Goal: Task Accomplishment & Management: Manage account settings

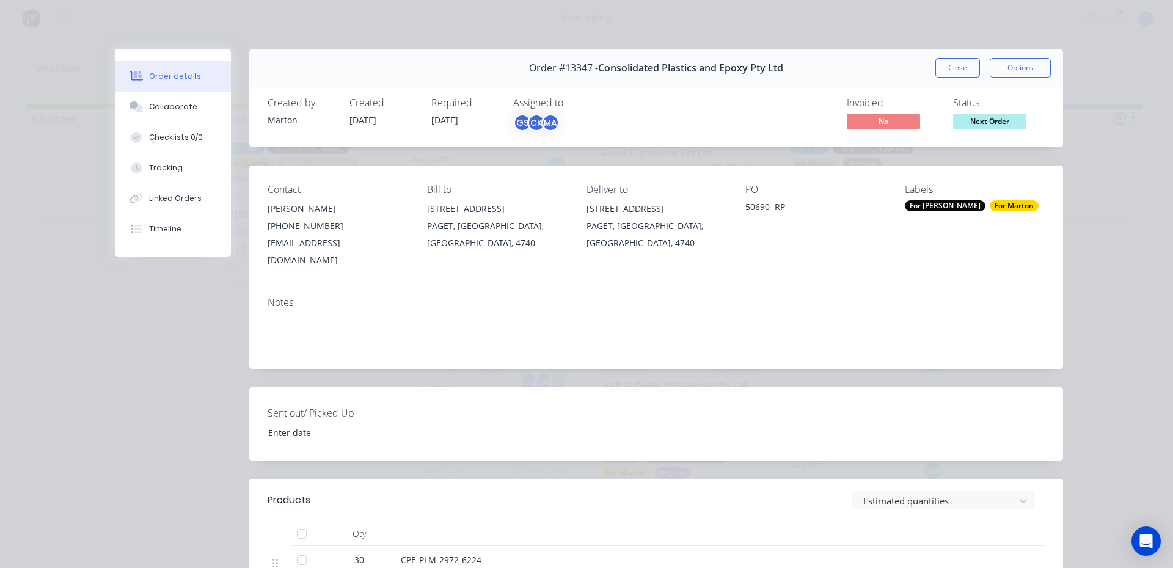
click at [928, 59] on div "Order #13347 - Consolidated Plastics and Epoxy Pty Ltd Close Options" at bounding box center [656, 68] width 814 height 38
click at [935, 59] on button "Close" at bounding box center [957, 68] width 45 height 20
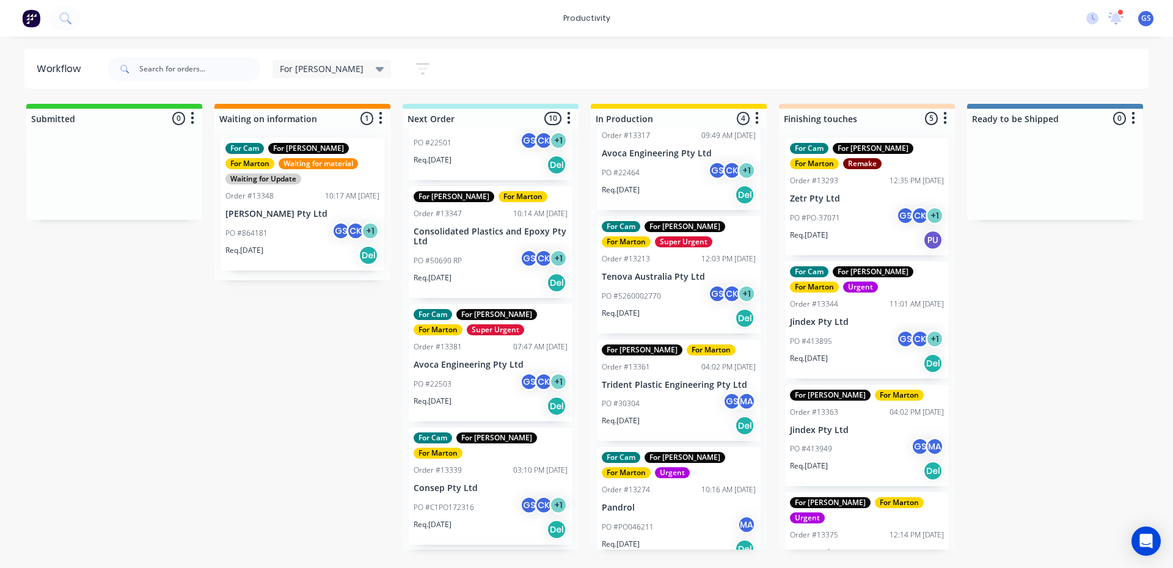
click at [475, 273] on div "Req. [DATE] Del" at bounding box center [491, 283] width 154 height 21
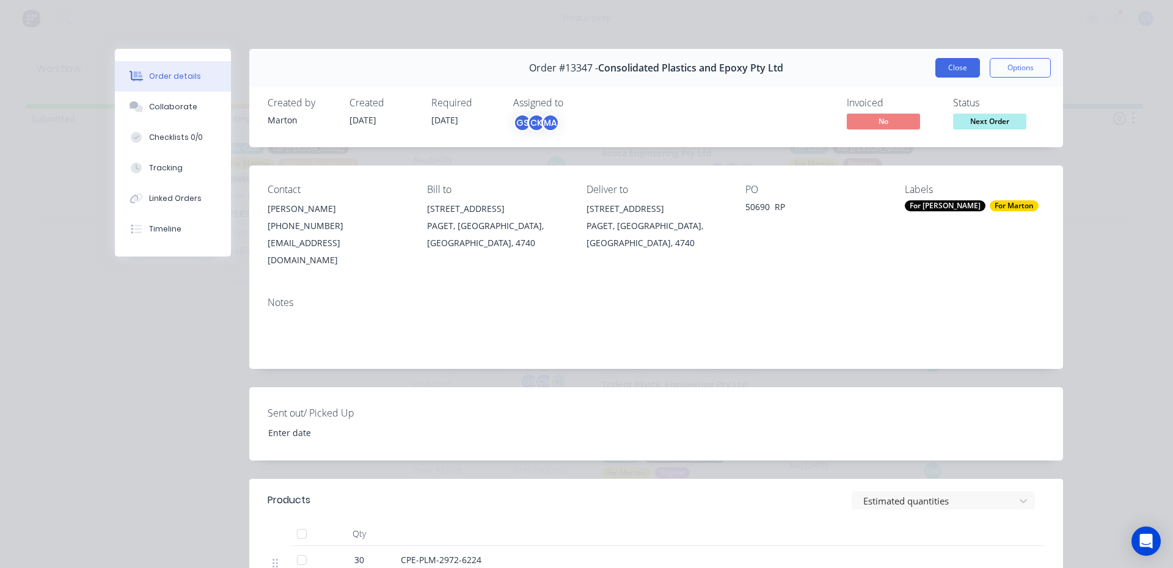
click at [961, 76] on button "Close" at bounding box center [957, 68] width 45 height 20
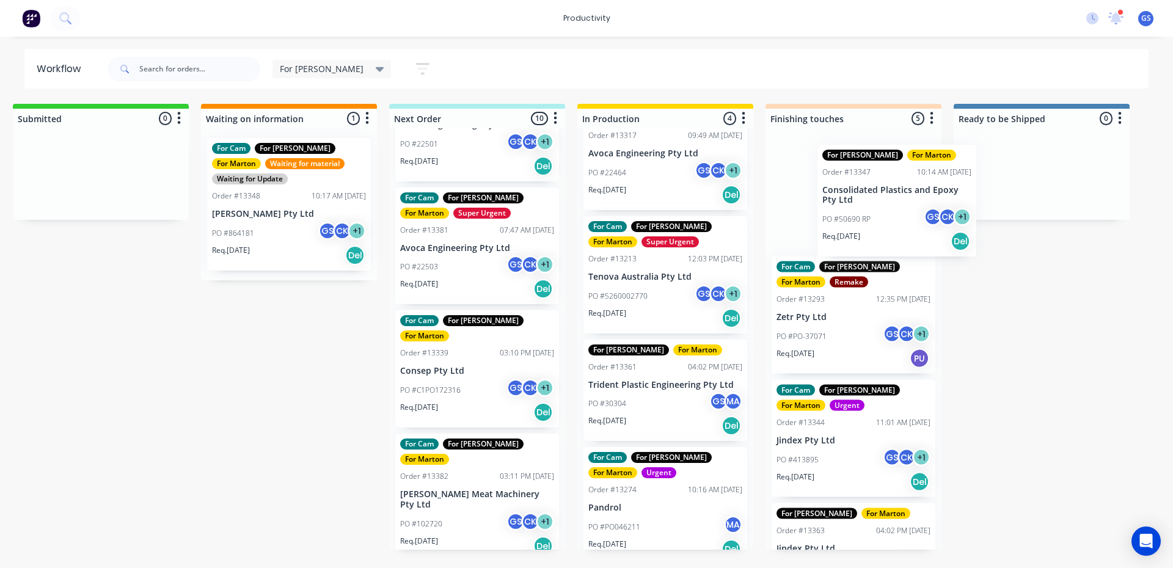
scroll to position [0, 16]
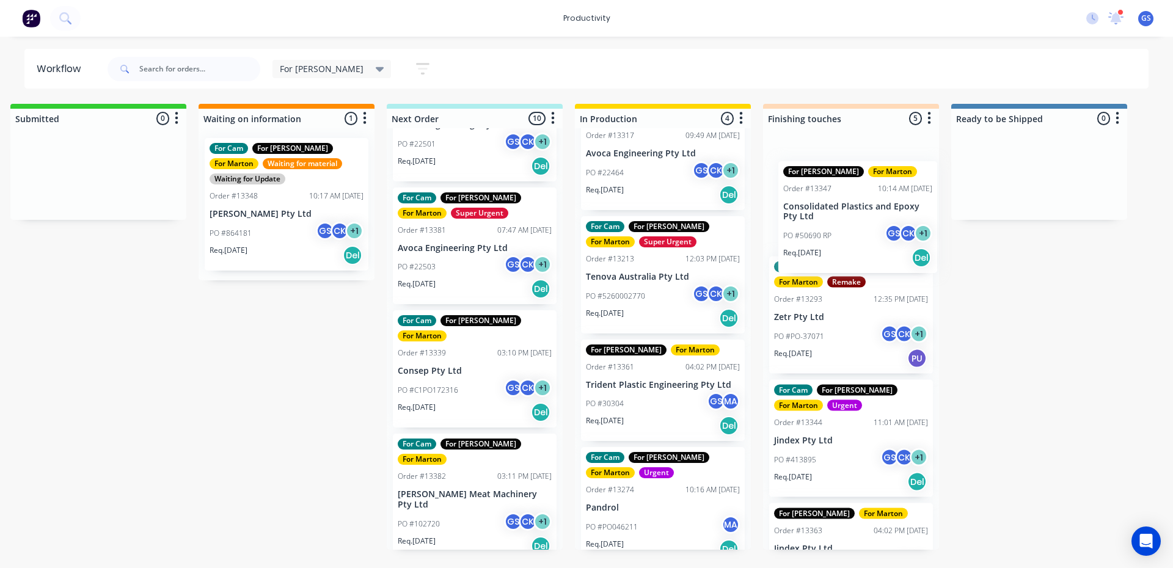
drag, startPoint x: 478, startPoint y: 240, endPoint x: 855, endPoint y: 232, distance: 377.1
click at [855, 232] on div "Submitted 0 Sort By Created date Required date Order number Customer name Most …" at bounding box center [816, 327] width 1683 height 446
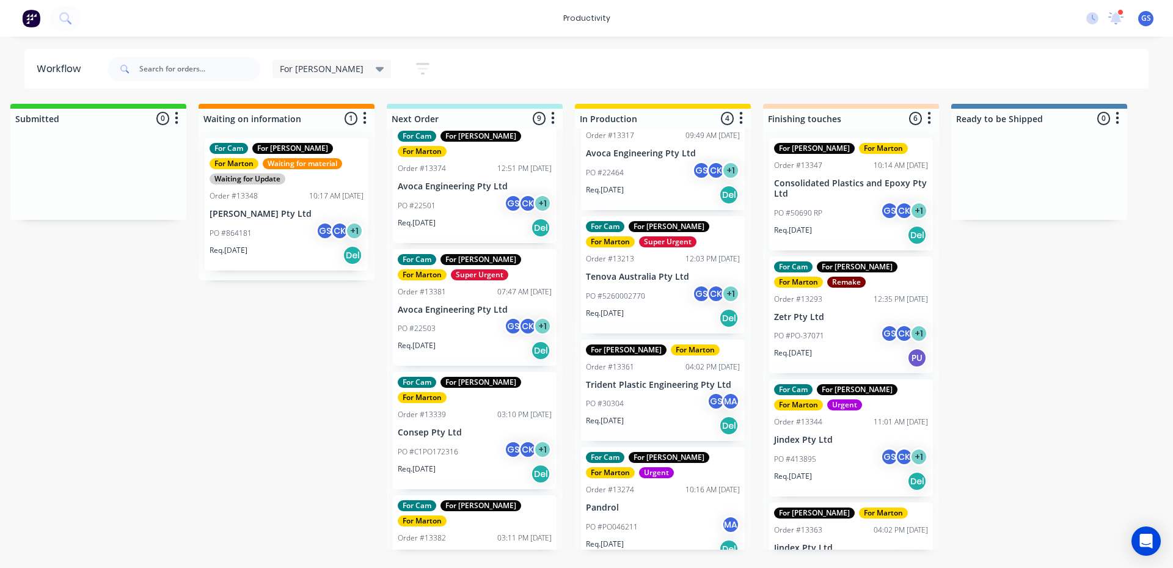
scroll to position [0, 0]
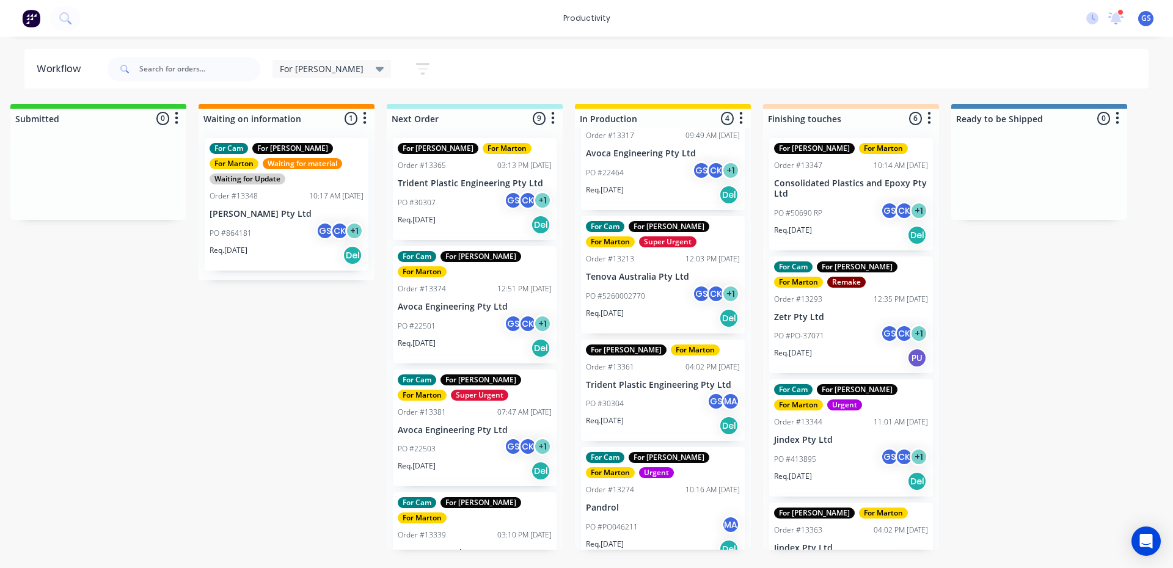
drag, startPoint x: 430, startPoint y: 404, endPoint x: 430, endPoint y: 411, distance: 6.7
click at [428, 409] on div "For [PERSON_NAME] For [PERSON_NAME] Order #13365 03:13 PM [DATE] Trident Plasti…" at bounding box center [475, 339] width 176 height 422
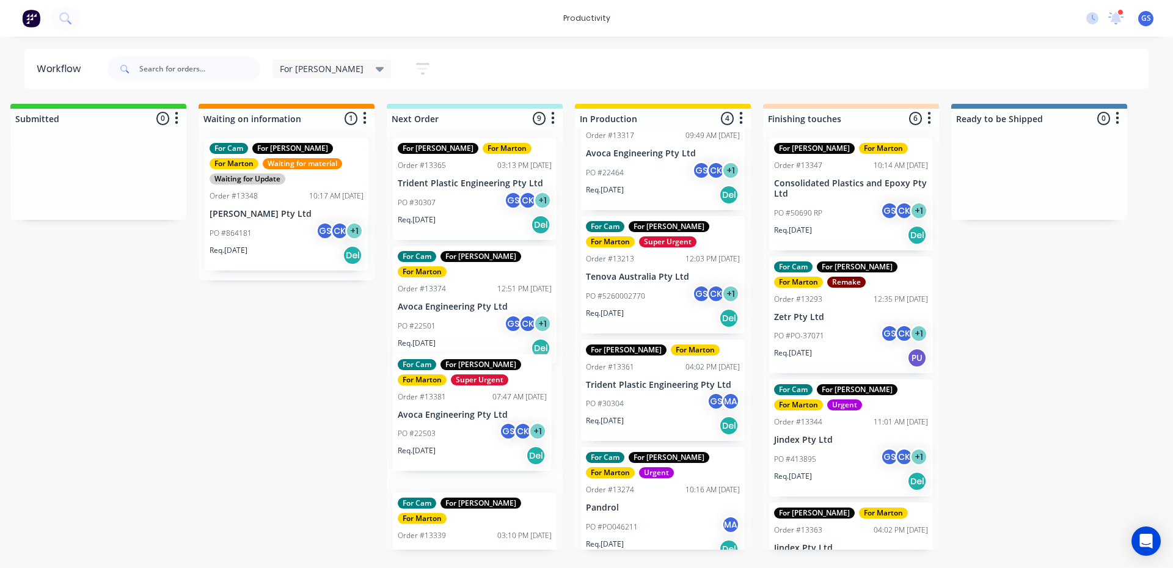
click at [432, 412] on div "For [PERSON_NAME] For [PERSON_NAME] Order #13365 03:13 PM [DATE] Trident Plasti…" at bounding box center [475, 339] width 176 height 422
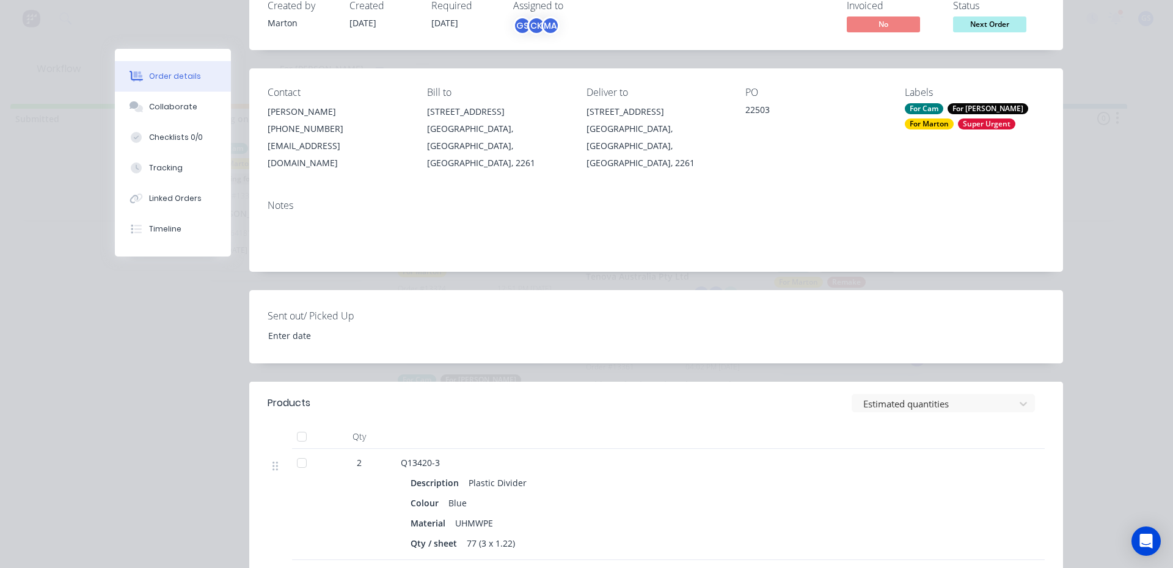
scroll to position [244, 0]
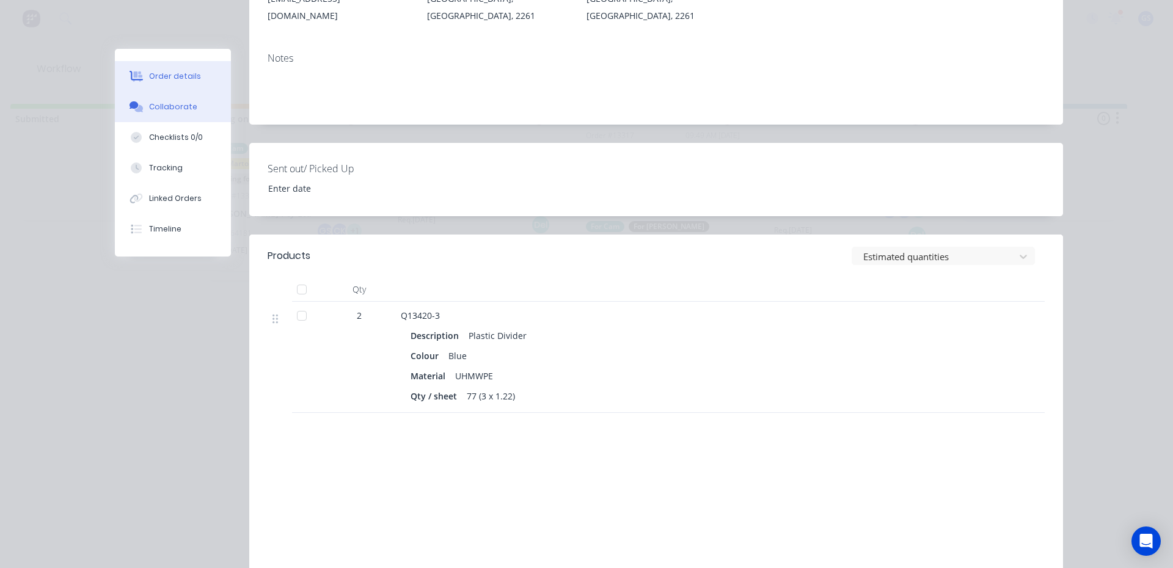
click at [166, 112] on div "Collaborate" at bounding box center [173, 106] width 48 height 11
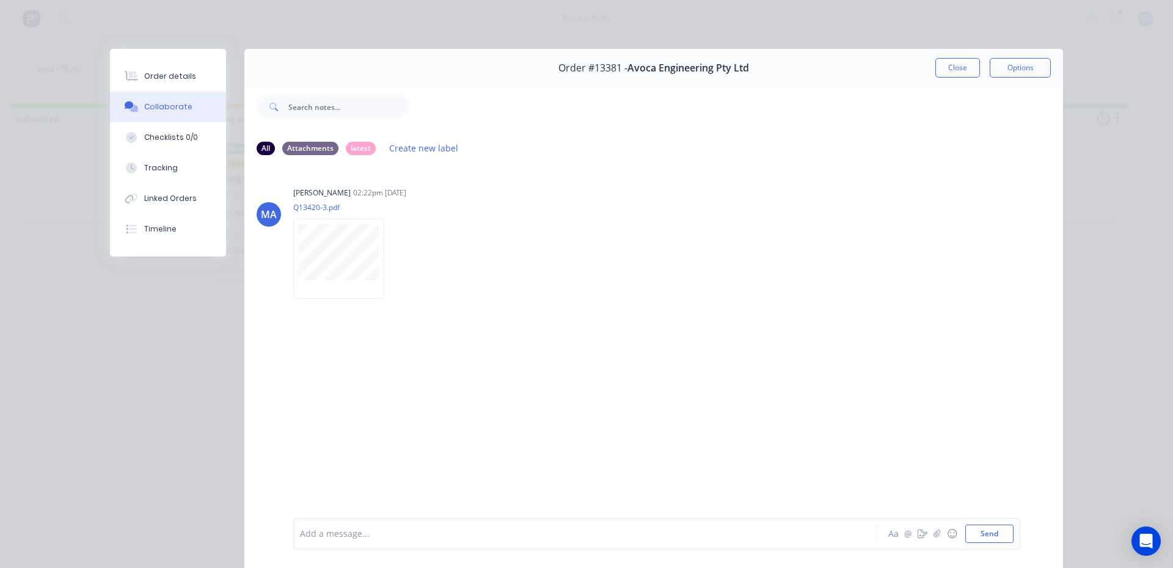
drag, startPoint x: 942, startPoint y: 66, endPoint x: 937, endPoint y: 71, distance: 6.9
click at [942, 67] on button "Close" at bounding box center [957, 68] width 45 height 20
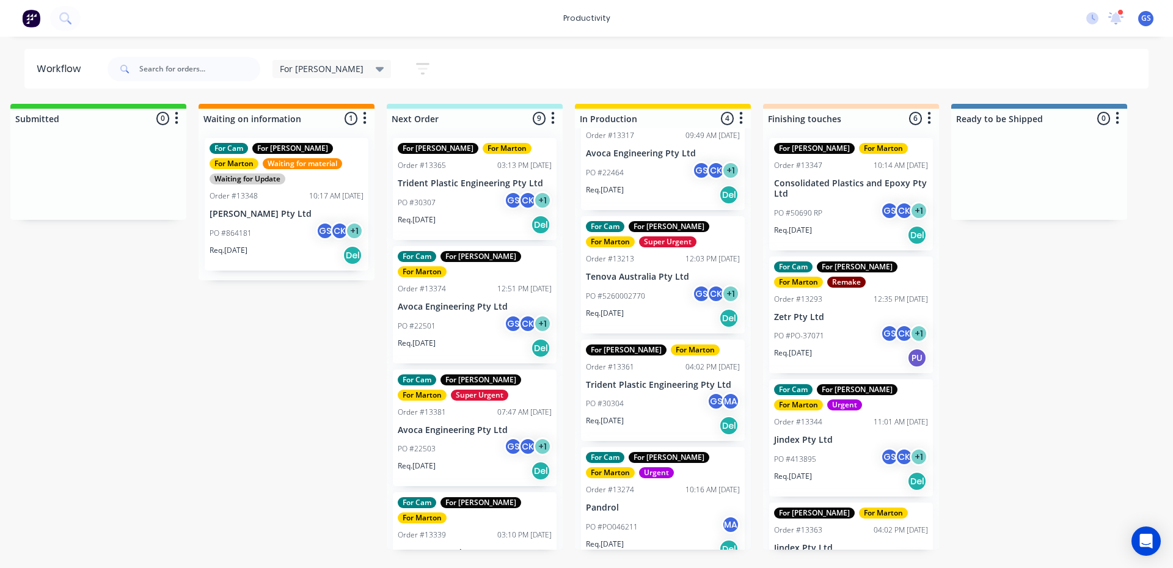
click at [468, 285] on div "For Cam For [PERSON_NAME] For [PERSON_NAME] Order #13374 12:51 PM [DATE] Avoca …" at bounding box center [475, 304] width 164 height 117
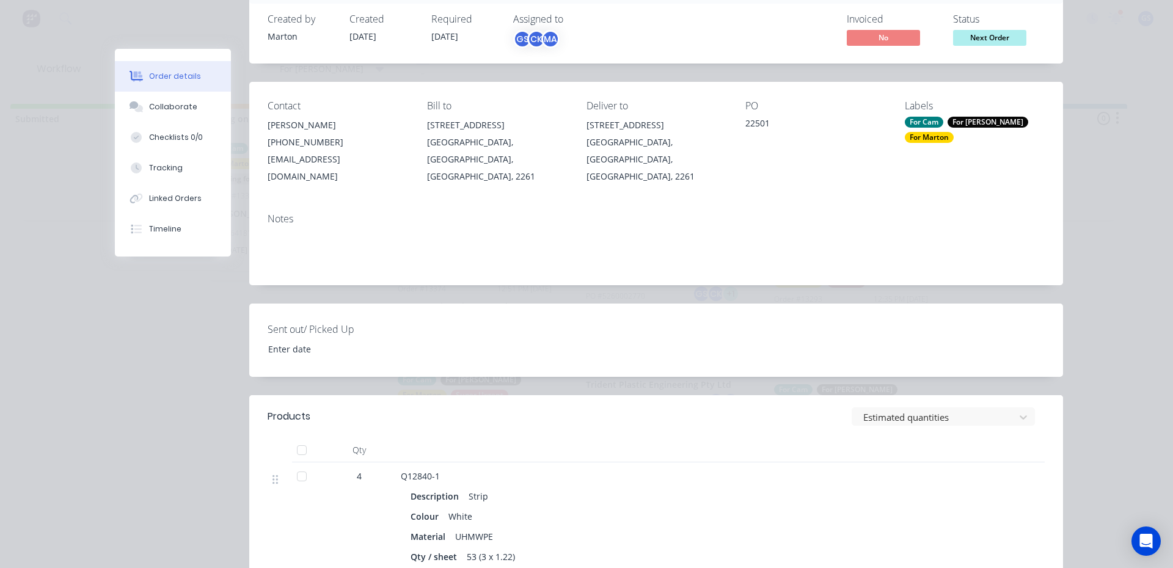
scroll to position [183, 0]
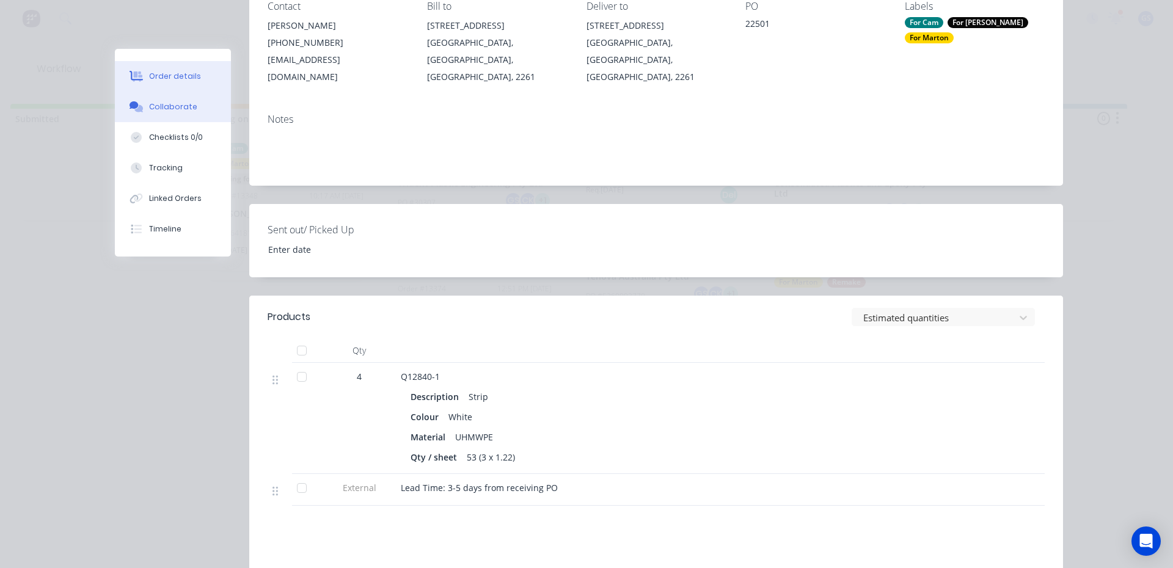
click at [194, 114] on button "Collaborate" at bounding box center [173, 107] width 116 height 31
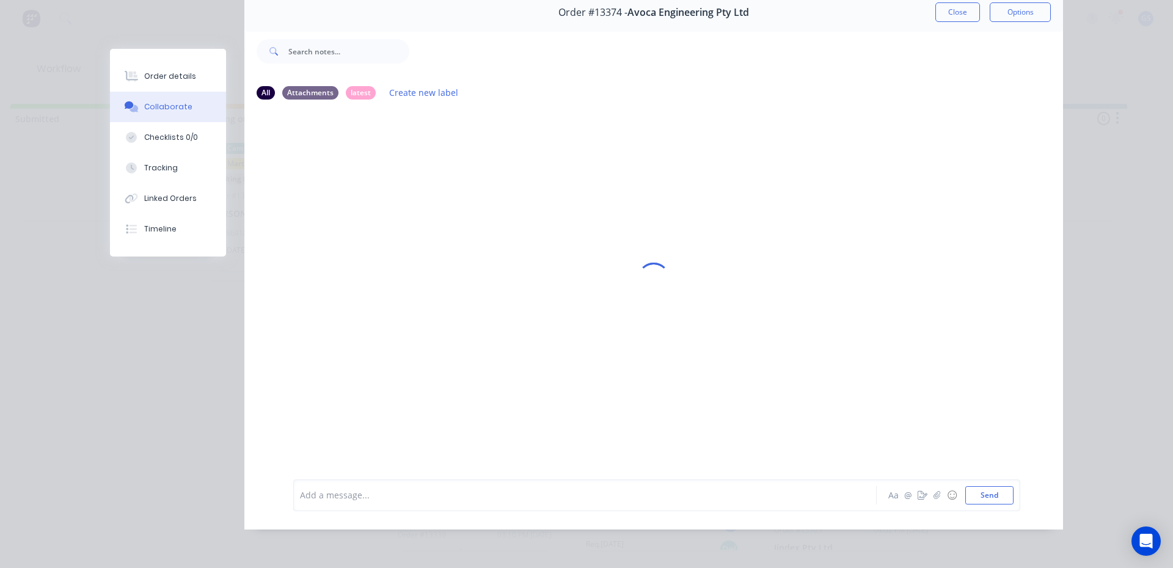
scroll to position [0, 0]
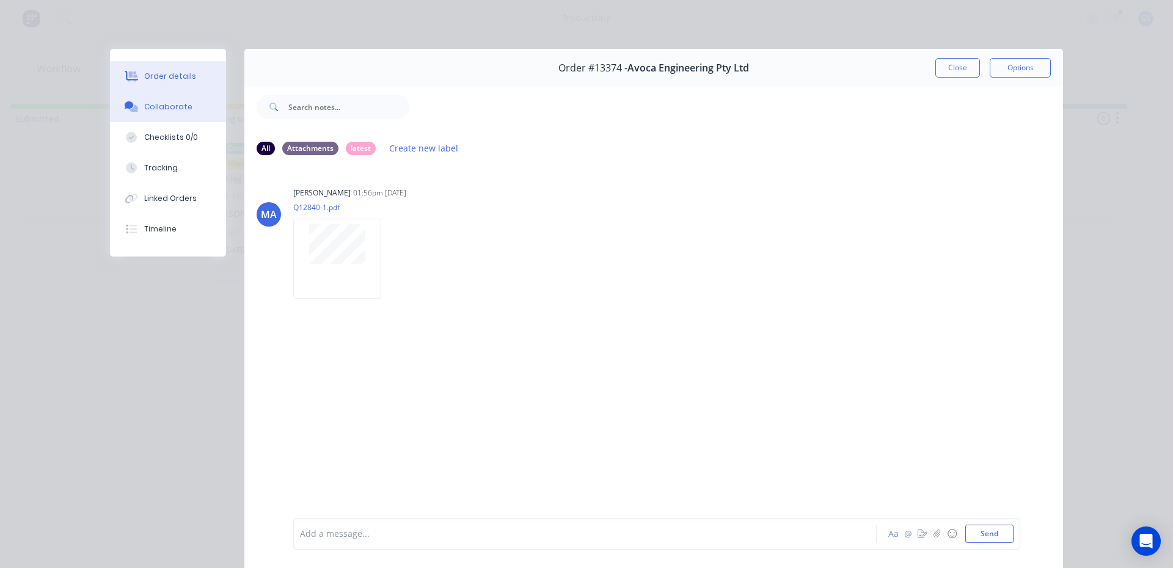
click at [193, 73] on button "Order details" at bounding box center [168, 76] width 116 height 31
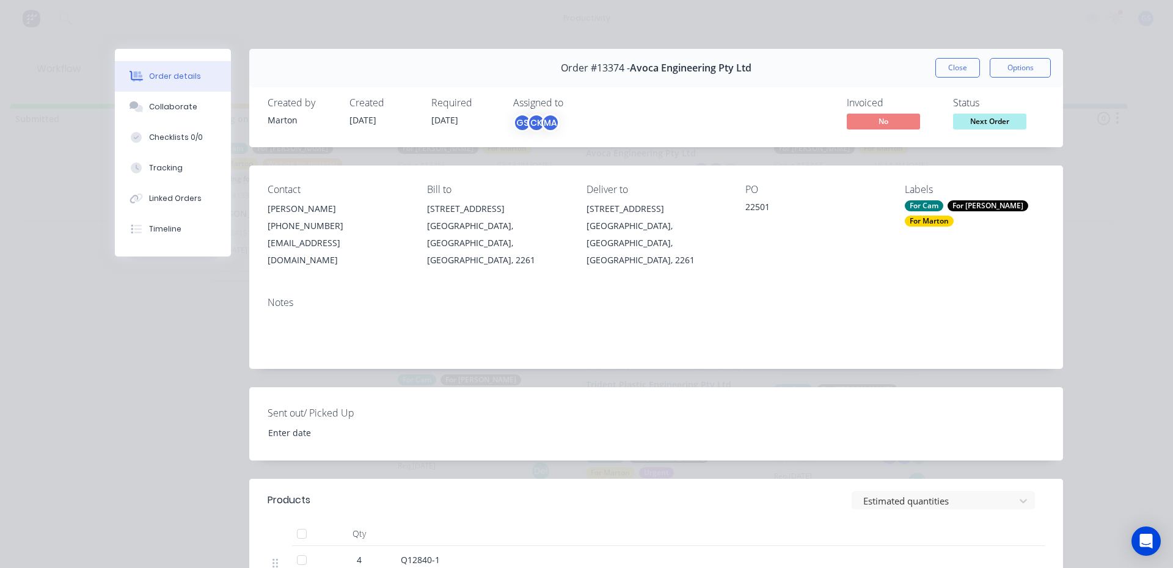
click at [944, 71] on button "Close" at bounding box center [957, 68] width 45 height 20
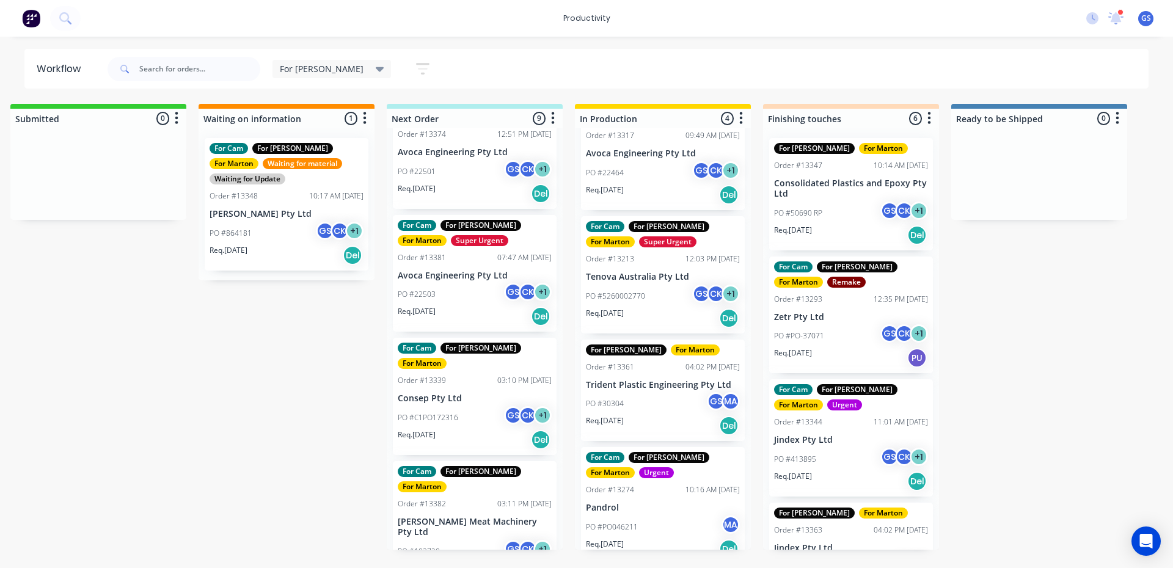
scroll to position [183, 0]
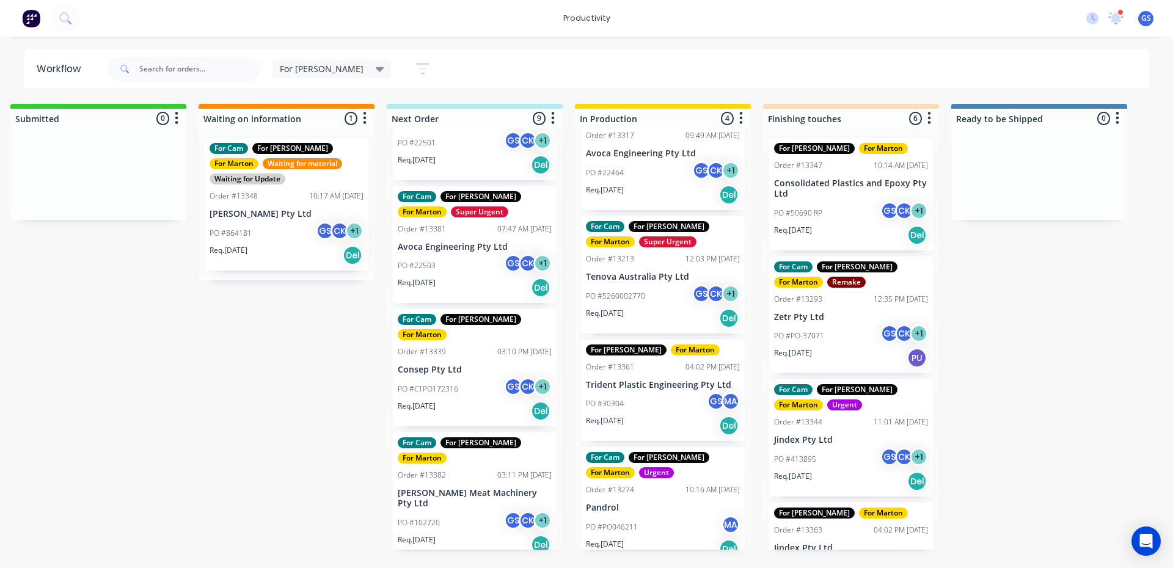
click at [469, 365] on p "Consep Pty Ltd" at bounding box center [475, 370] width 154 height 10
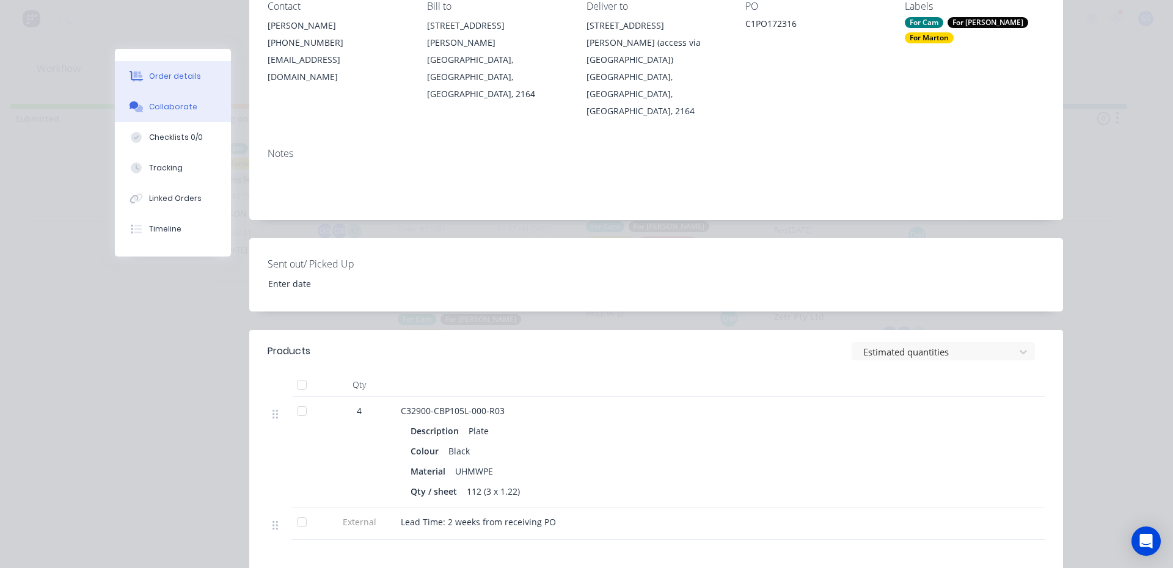
click at [183, 97] on button "Collaborate" at bounding box center [173, 107] width 116 height 31
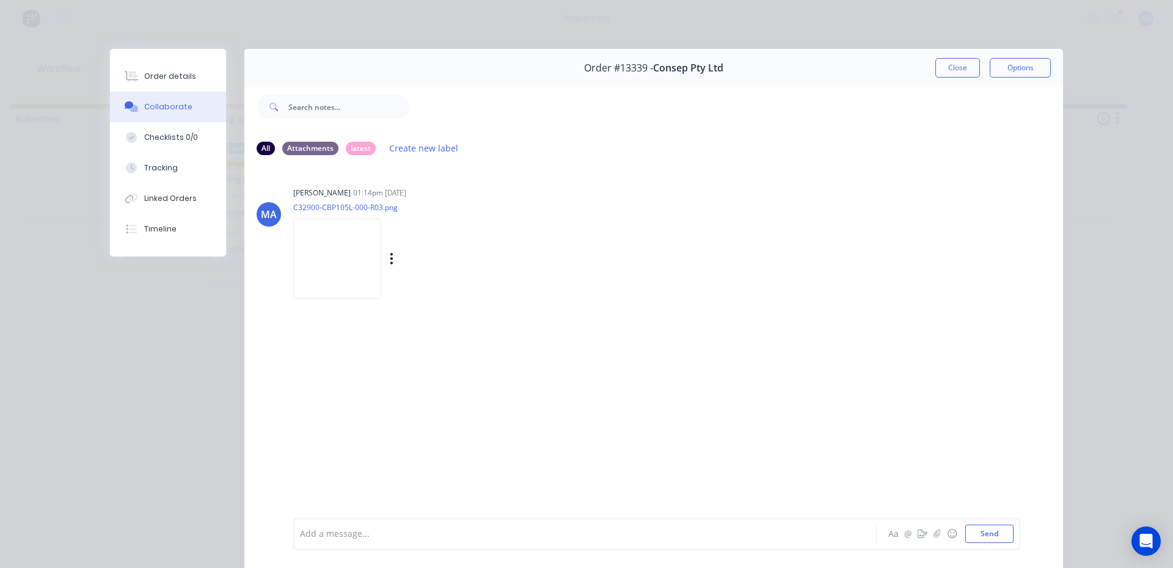
click at [281, 244] on div "MA [PERSON_NAME] 01:14pm [DATE] C32900-CBP105L-000-R03.png Labels Download" at bounding box center [653, 239] width 819 height 110
click at [298, 243] on img at bounding box center [337, 259] width 88 height 80
click at [971, 64] on button "Close" at bounding box center [957, 68] width 45 height 20
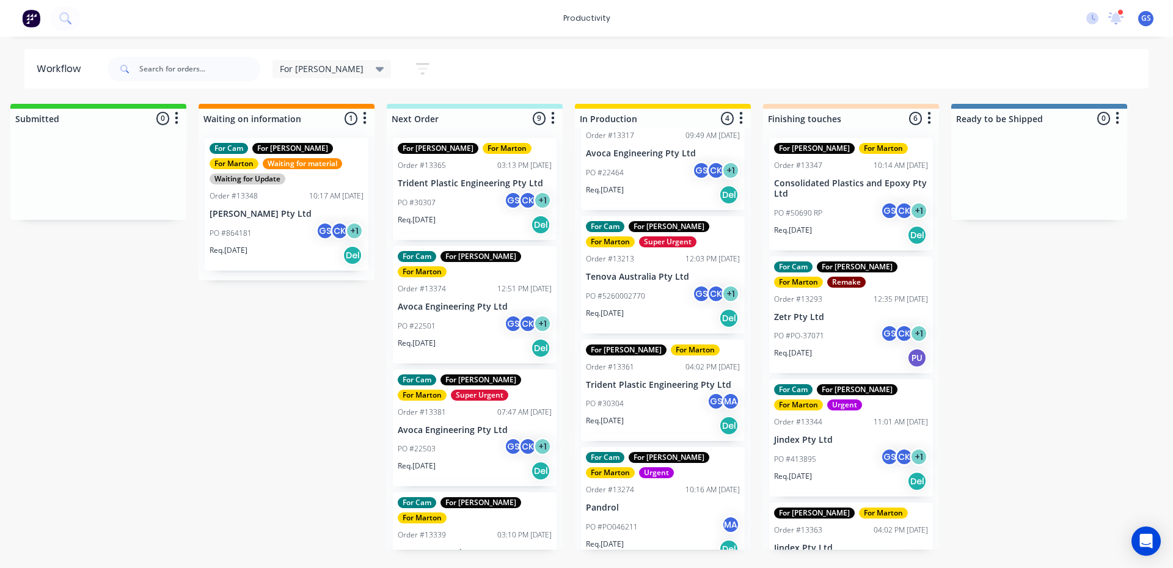
click at [476, 222] on div "Req. [DATE] Del" at bounding box center [475, 224] width 154 height 21
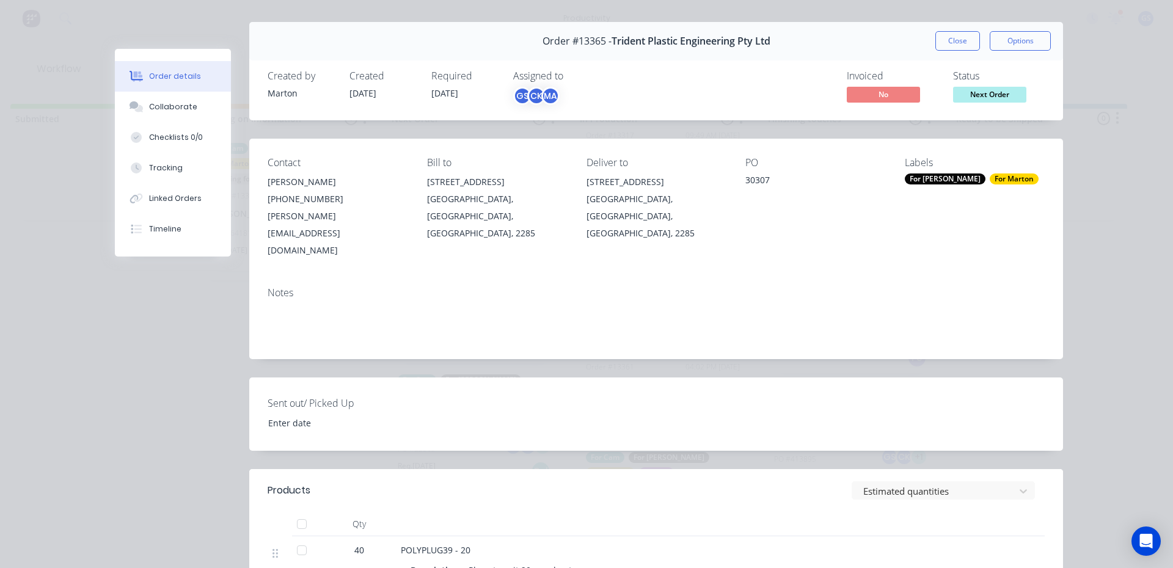
scroll to position [22, 0]
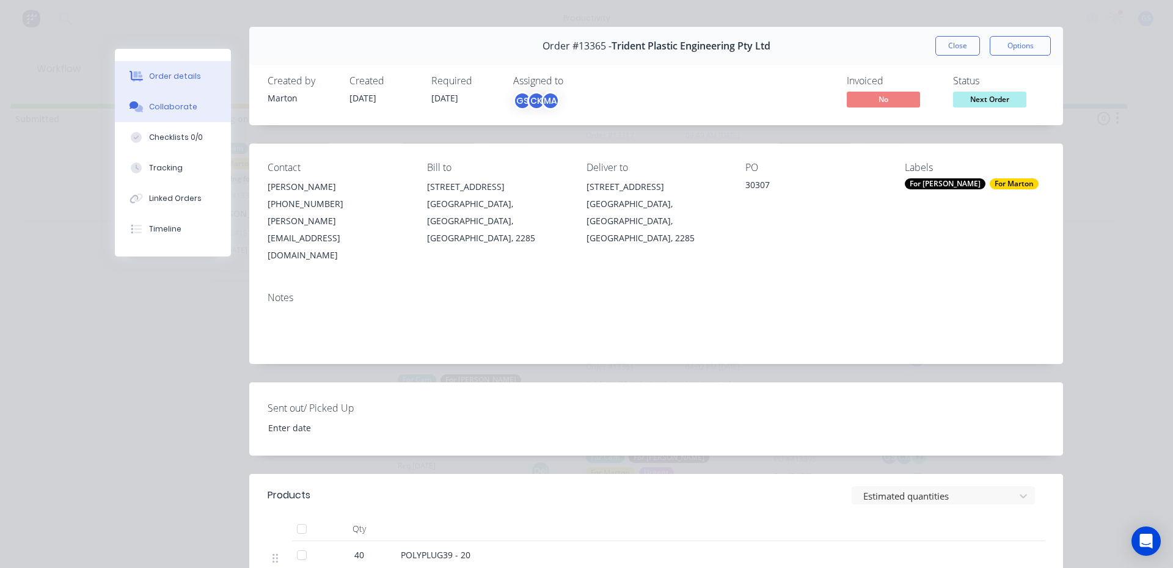
click at [179, 111] on div "Collaborate" at bounding box center [173, 106] width 48 height 11
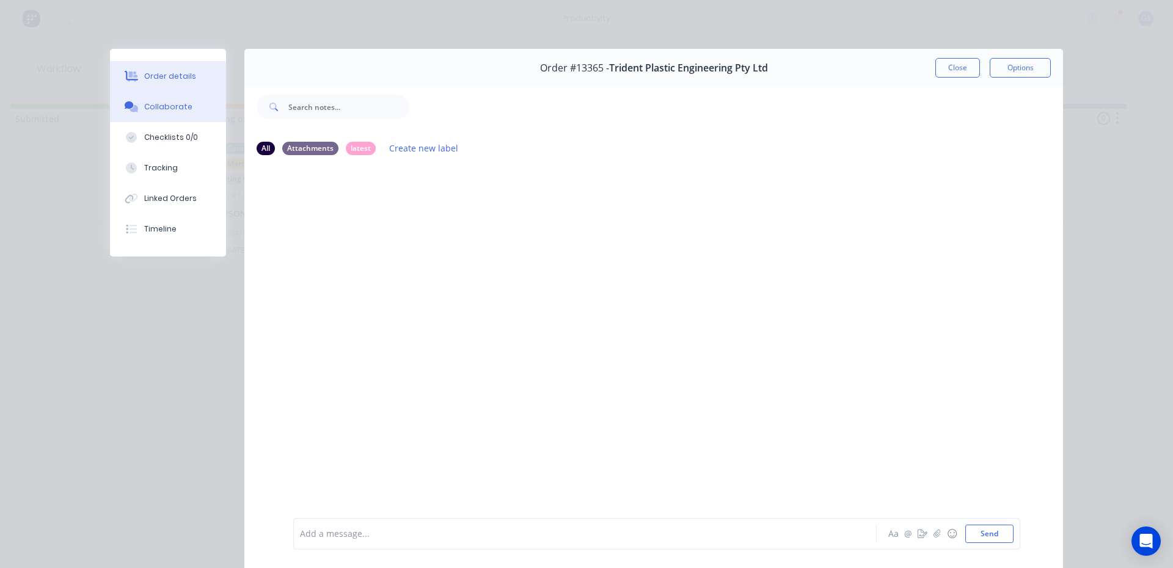
click at [176, 81] on div "Order details" at bounding box center [170, 76] width 52 height 11
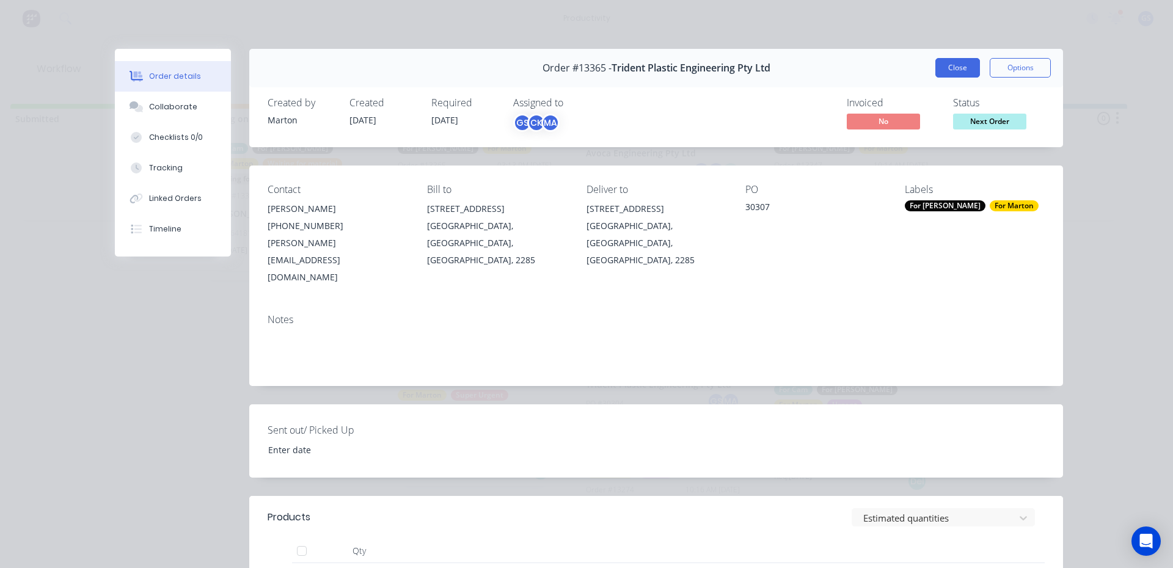
click at [937, 68] on button "Close" at bounding box center [957, 68] width 45 height 20
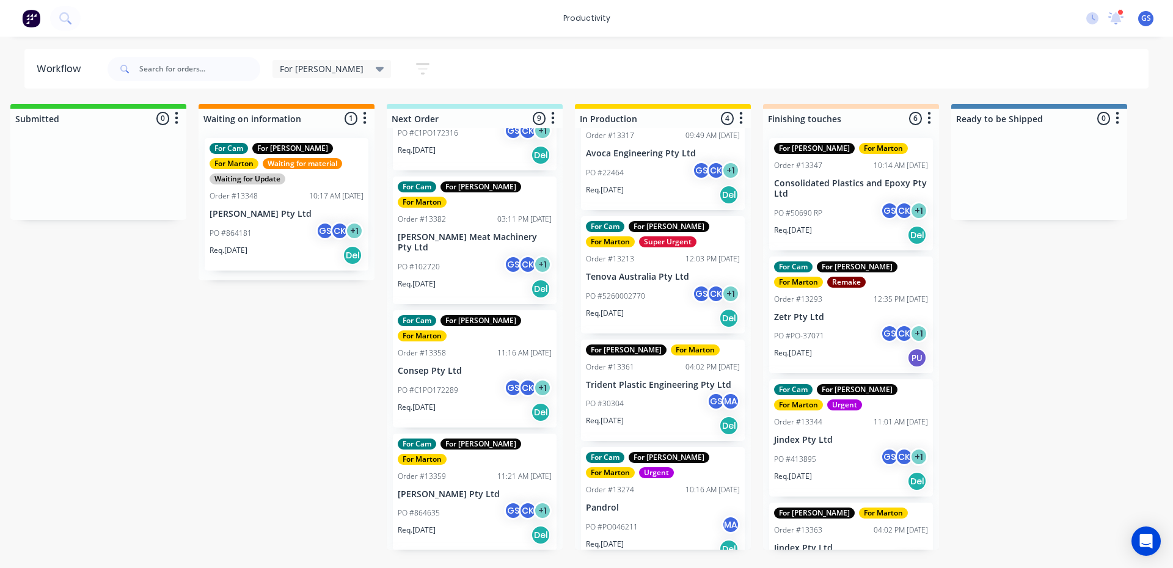
scroll to position [570, 0]
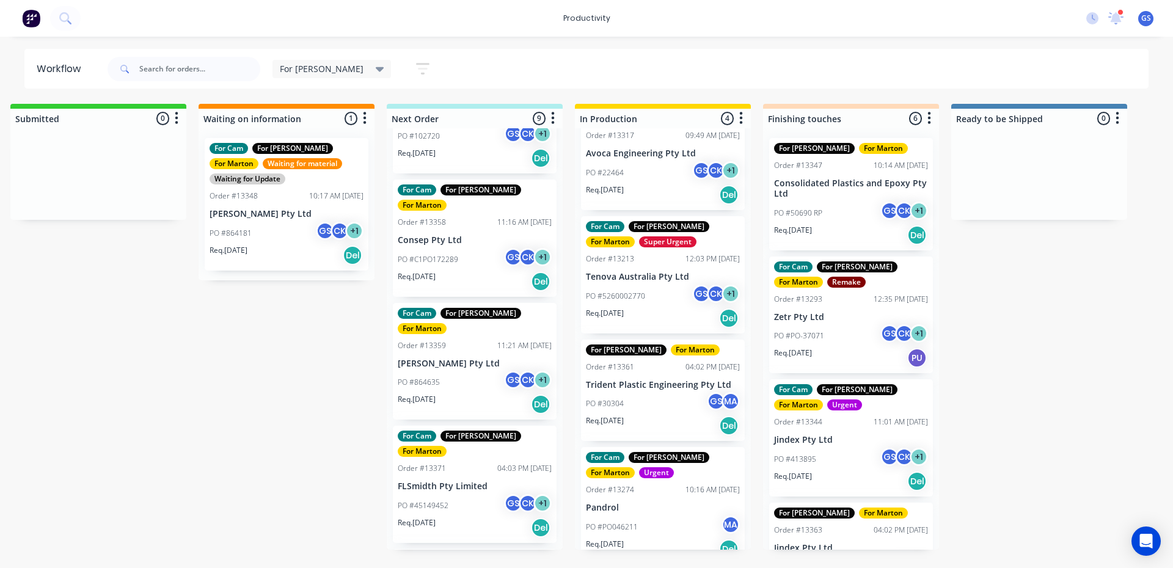
click at [378, 335] on div "Submitted 0 Sort By Created date Required date Order number Customer name Most …" at bounding box center [816, 327] width 1683 height 446
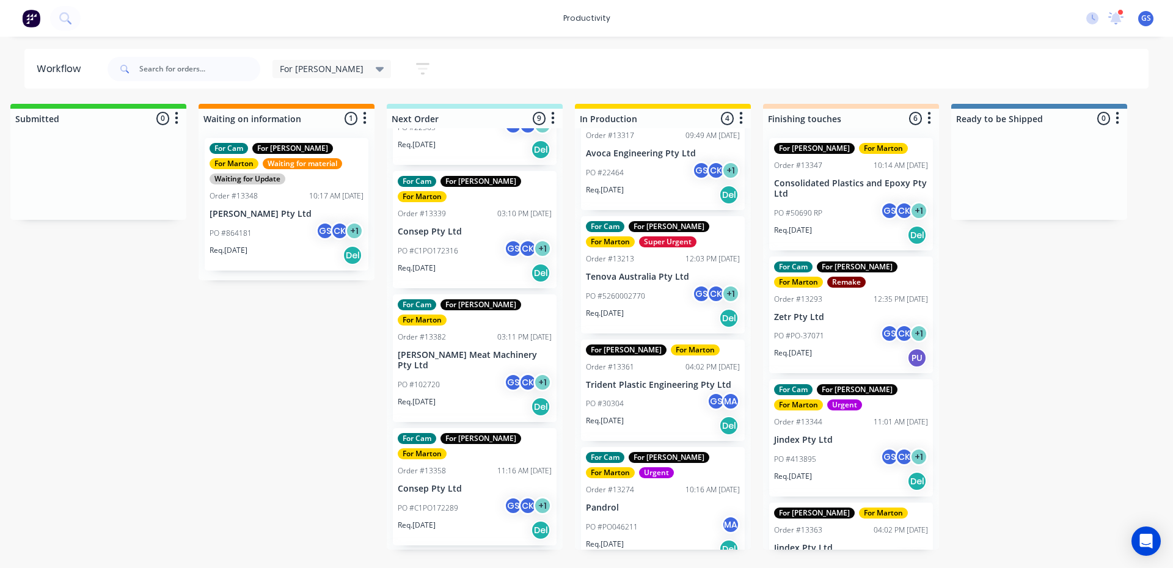
scroll to position [0, 0]
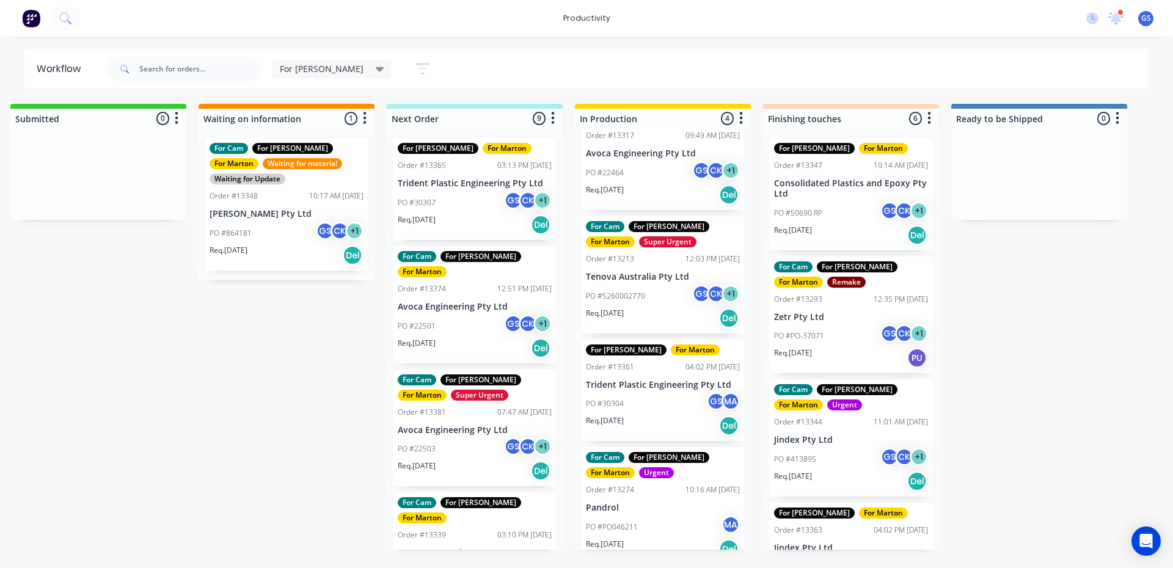
click at [469, 196] on div "PO #30307 GS CK + 1" at bounding box center [475, 202] width 154 height 23
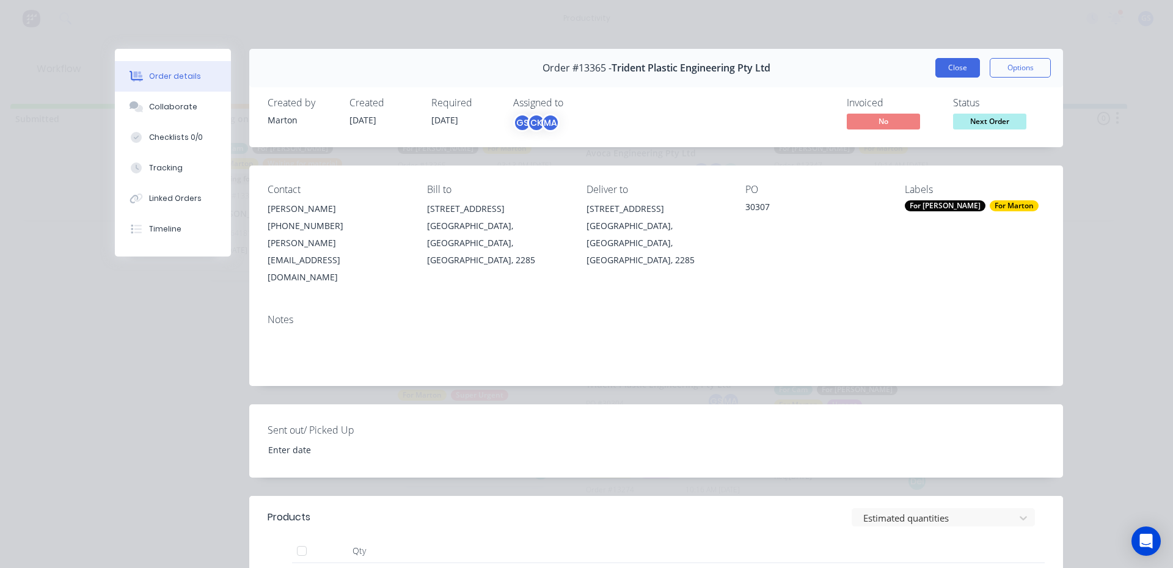
click at [947, 68] on button "Close" at bounding box center [957, 68] width 45 height 20
